Goal: Information Seeking & Learning: Learn about a topic

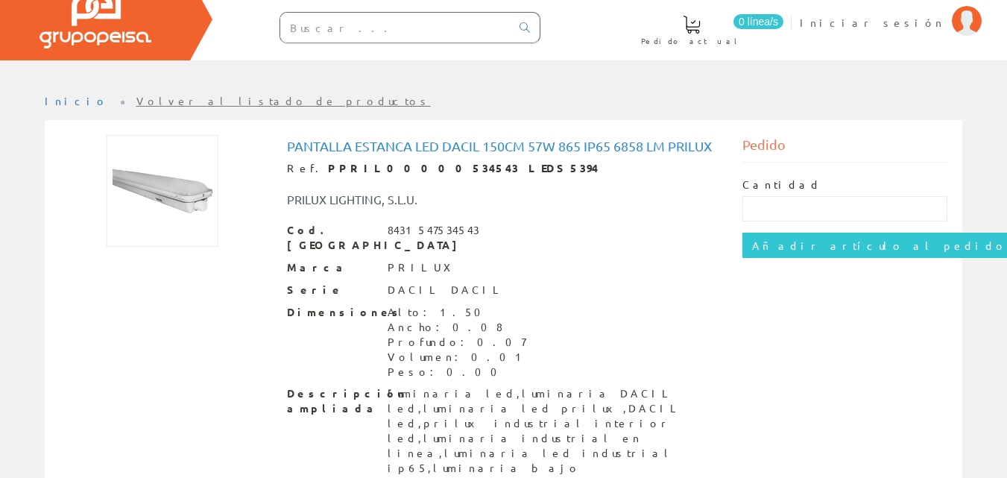
scroll to position [60, 0]
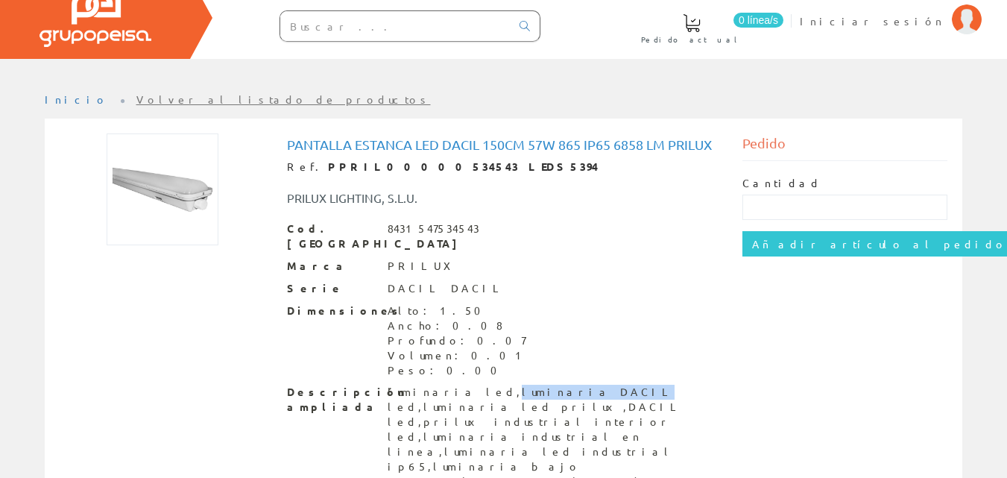
drag, startPoint x: 421, startPoint y: 374, endPoint x: 495, endPoint y: 380, distance: 74.0
click at [495, 385] on div "luminaria led,luminaria DACIL led,luminaria led prilux,DACIL led,prilux industr…" at bounding box center [554, 452] width 333 height 134
copy div "luminaria DACIL"
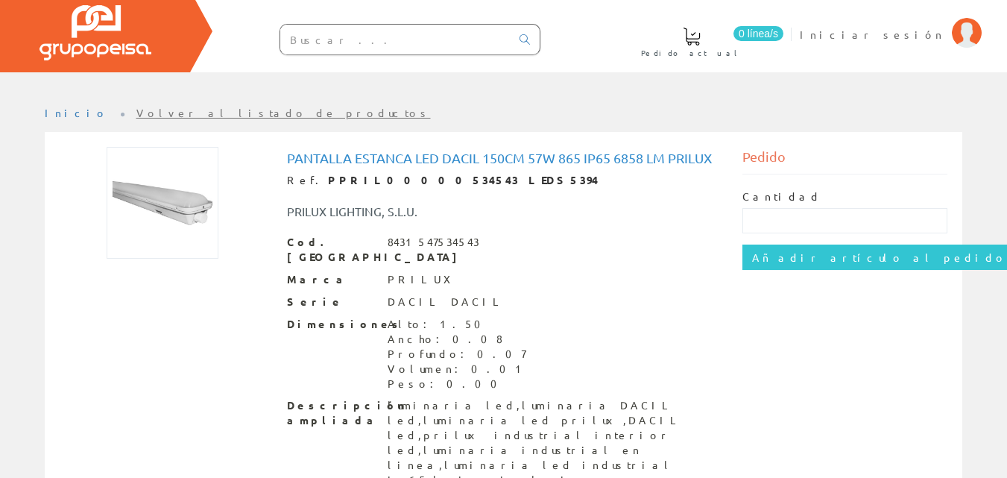
scroll to position [60, 0]
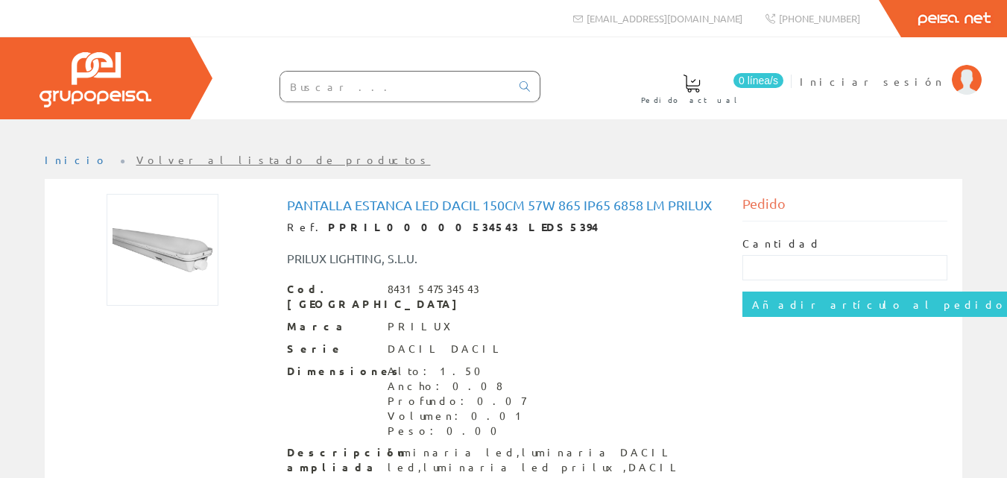
scroll to position [60, 0]
